Goal: Find specific page/section: Find specific page/section

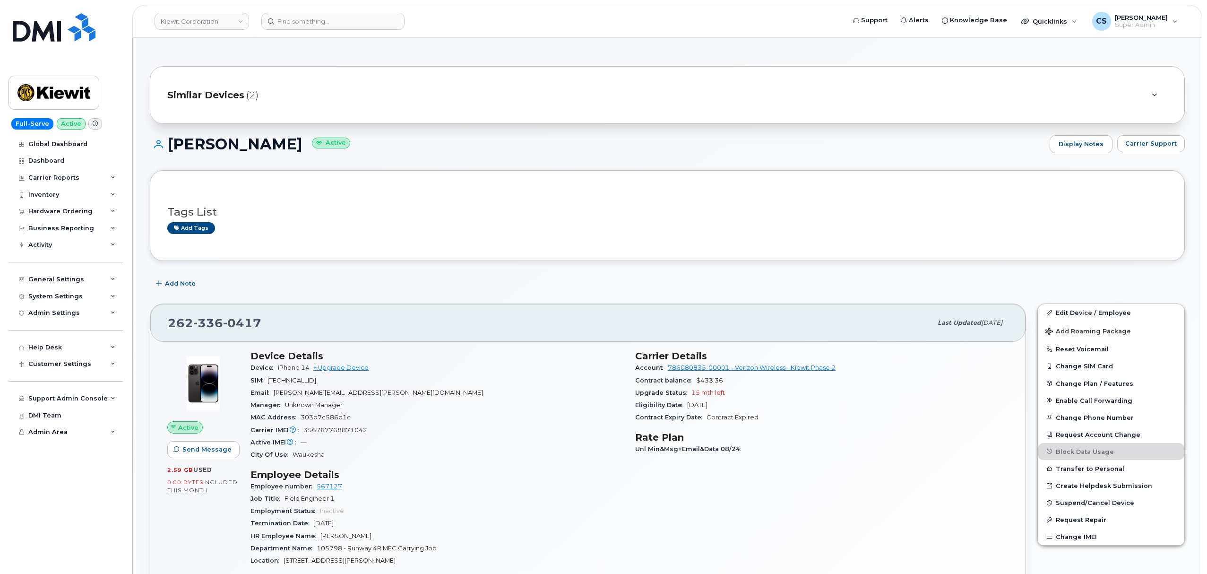
scroll to position [252, 0]
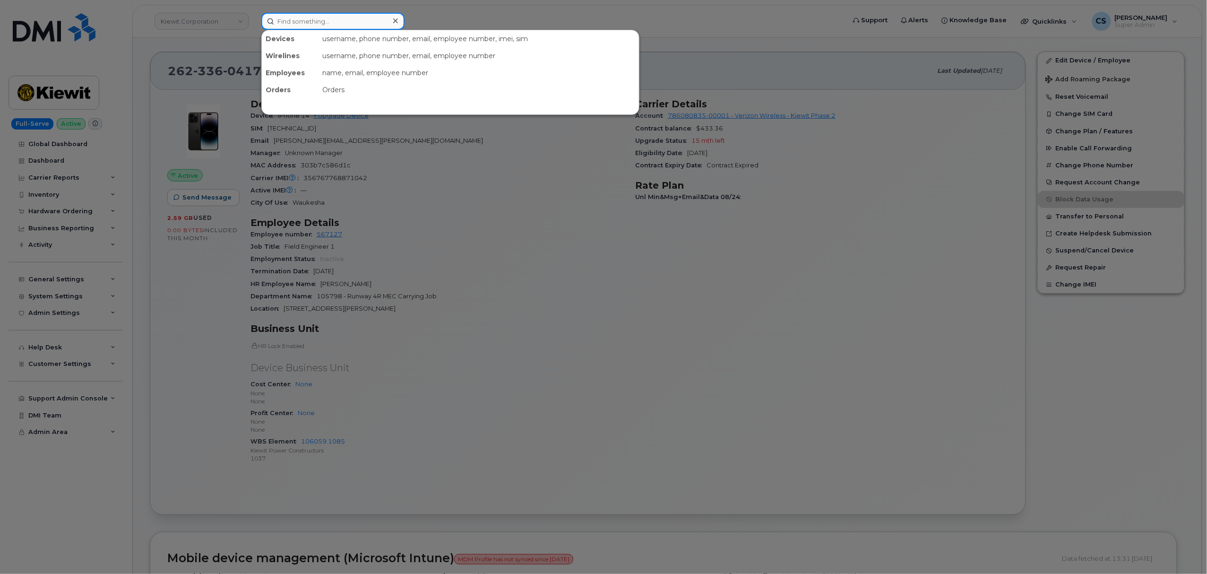
click at [302, 19] on input at bounding box center [332, 21] width 143 height 17
paste input "300454"
type input "300454"
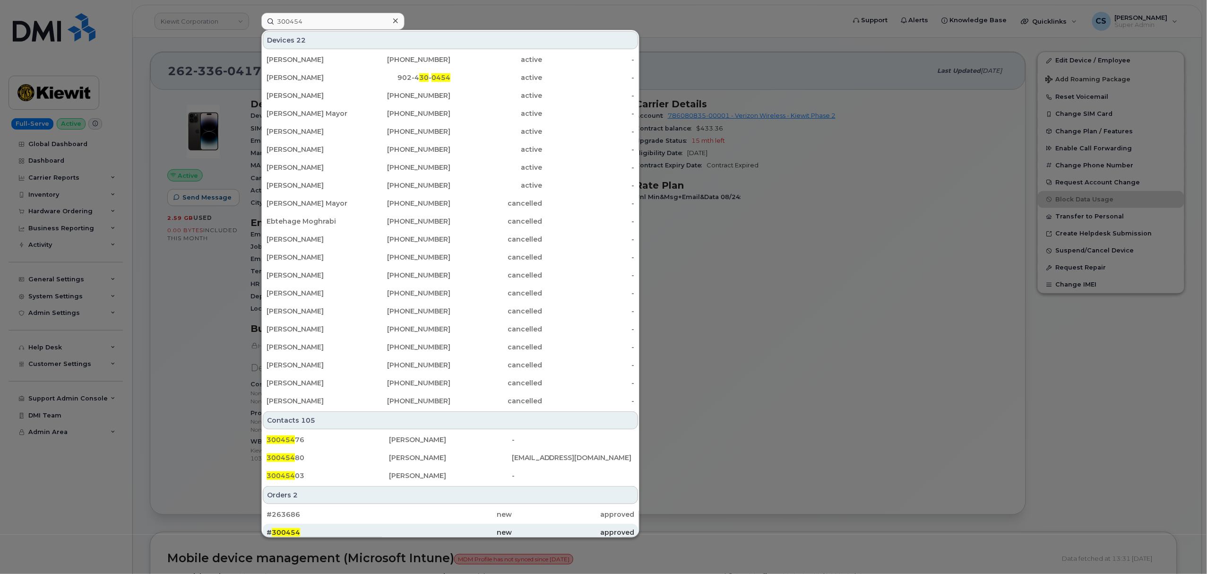
click at [290, 532] on span "300454" at bounding box center [286, 532] width 28 height 9
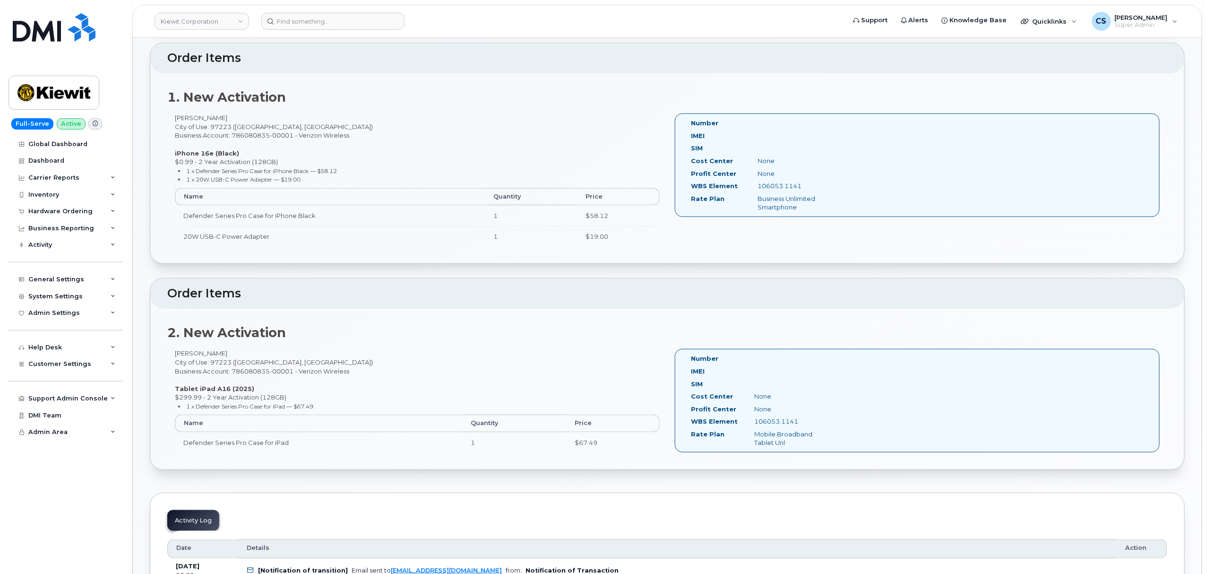
scroll to position [189, 0]
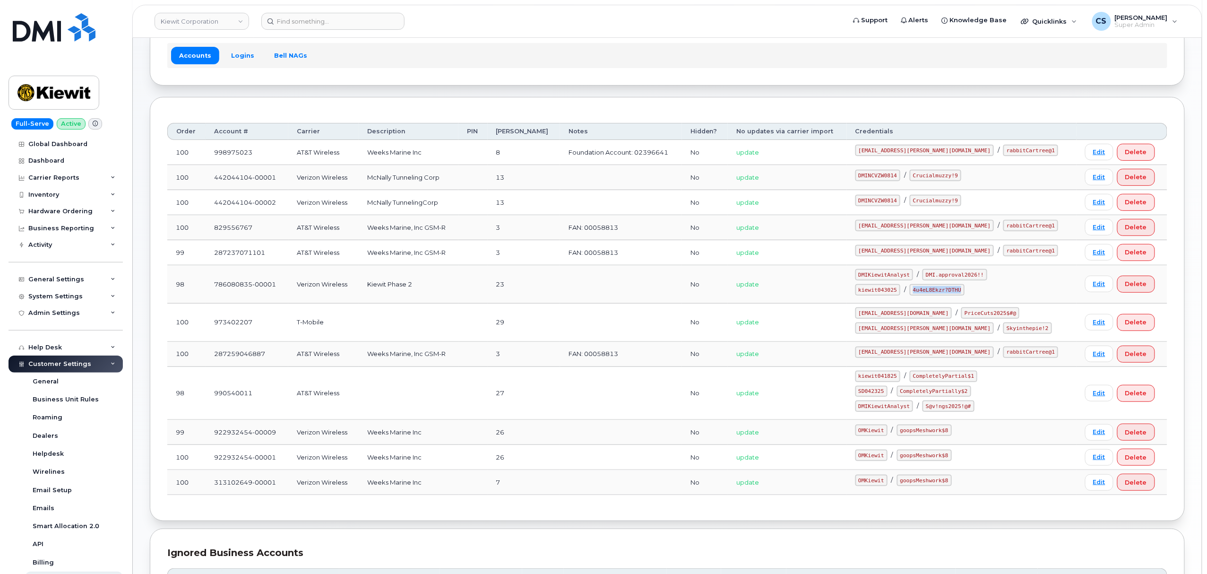
scroll to position [137, 0]
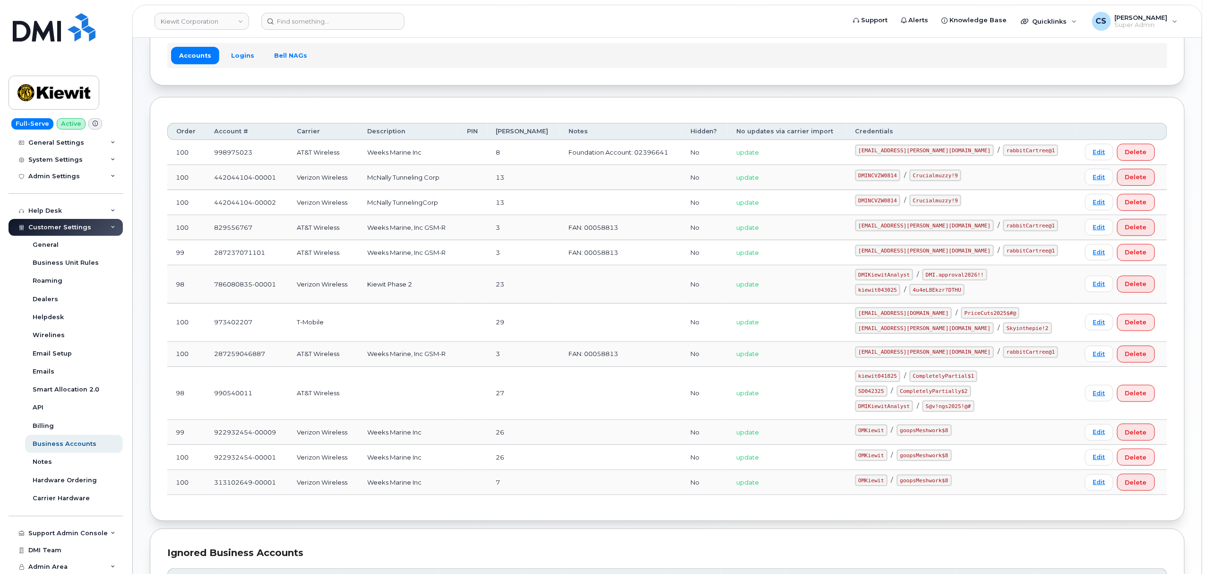
click at [899, 292] on code "kiewit043025" at bounding box center [877, 289] width 45 height 11
copy code "kiewit043025"
click at [957, 290] on code "4u4eL8Ekzr?DTHU" at bounding box center [937, 289] width 55 height 11
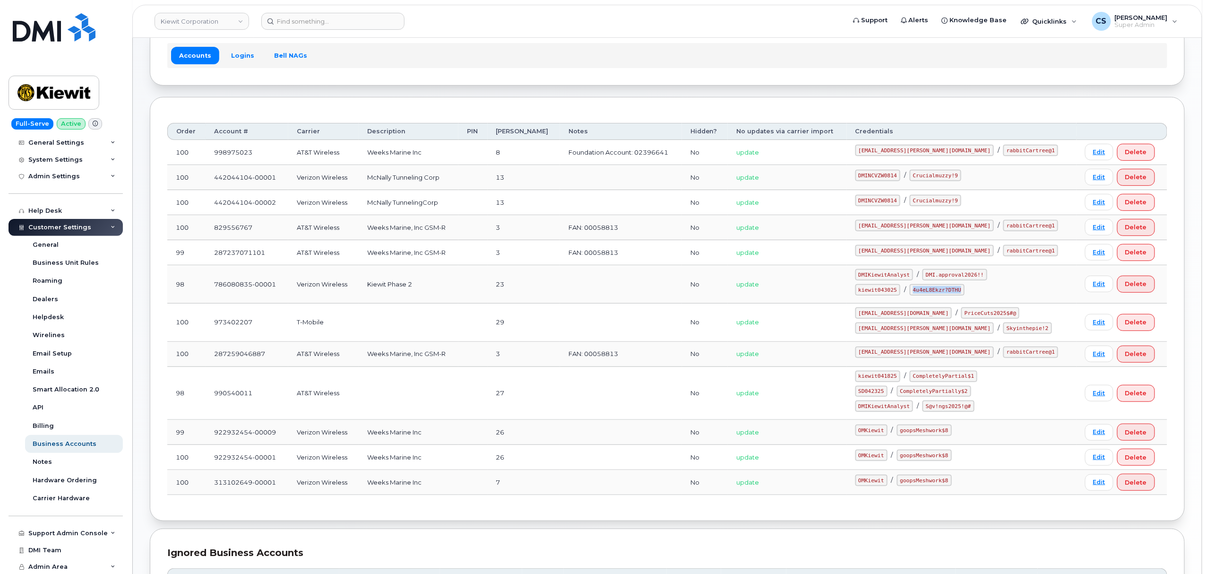
drag, startPoint x: 977, startPoint y: 292, endPoint x: 932, endPoint y: 289, distance: 45.0
click at [932, 289] on code "4u4eL8Ekzr?DTHU" at bounding box center [937, 289] width 55 height 11
copy code "4u4eL8Ekzr?DTHU"
